Goal: Information Seeking & Learning: Learn about a topic

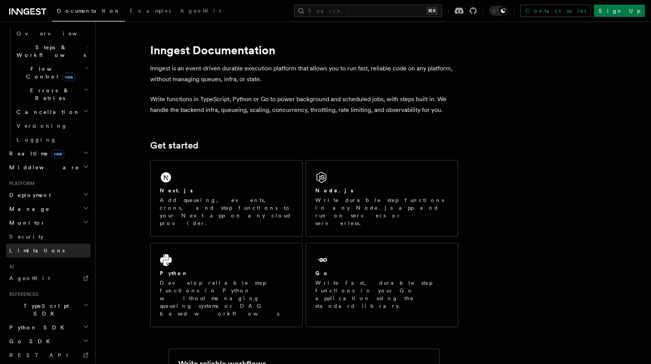
scroll to position [252, 0]
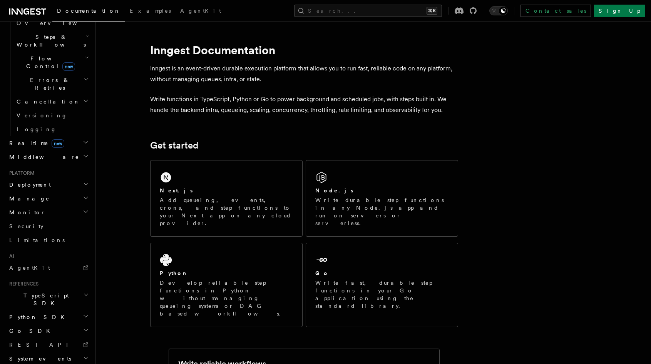
click at [34, 181] on span "Deployment" at bounding box center [28, 185] width 45 height 8
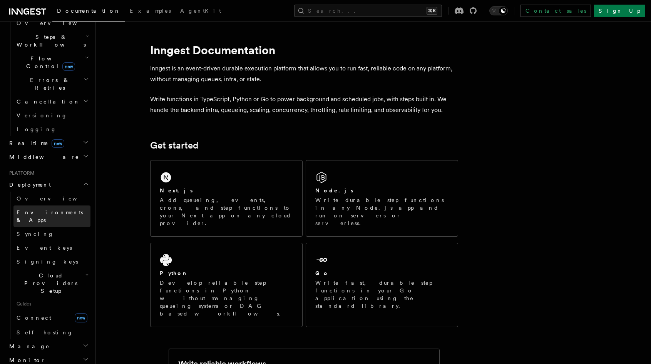
click at [39, 209] on span "Environments & Apps" at bounding box center [50, 216] width 67 height 14
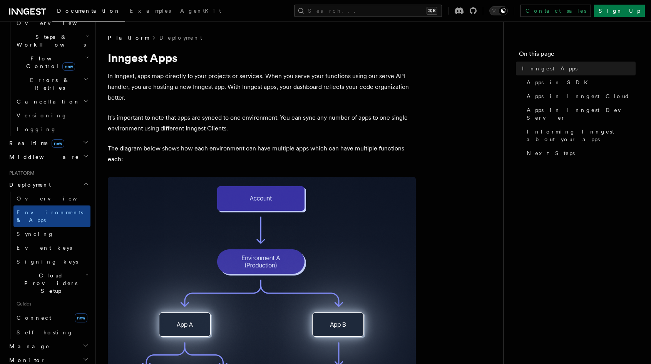
click at [62, 272] on span "Cloud Providers Setup" at bounding box center [49, 283] width 72 height 23
click at [50, 272] on span "Cloud Providers Setup" at bounding box center [49, 283] width 72 height 23
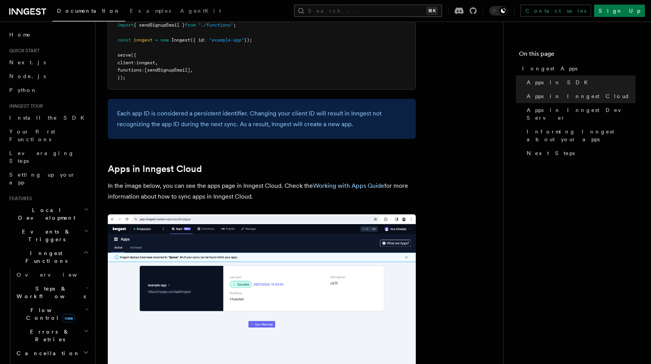
drag, startPoint x: 388, startPoint y: 7, endPoint x: 383, endPoint y: 12, distance: 6.5
click at [383, 12] on button "Search... ⌘K" at bounding box center [368, 11] width 148 height 12
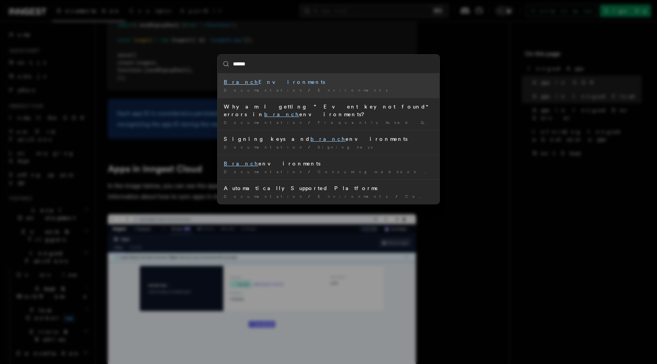
type input "******"
click at [264, 85] on li "Branch Environments Documentation / Environments /" at bounding box center [329, 86] width 222 height 24
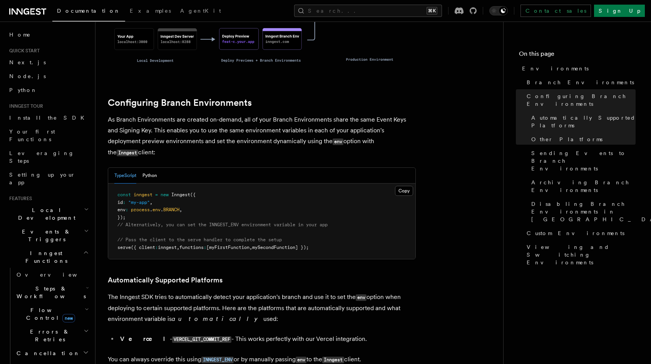
scroll to position [598, 0]
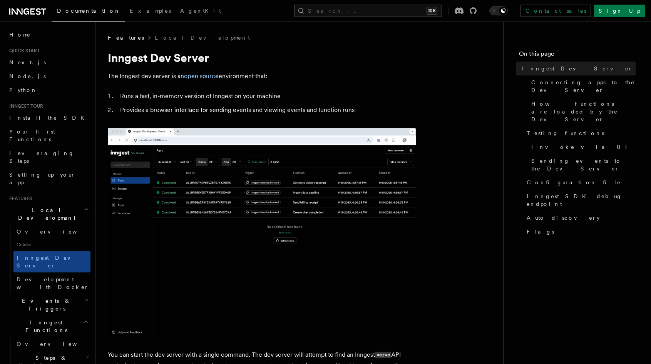
scroll to position [1406, 0]
